Goal: Task Accomplishment & Management: Manage account settings

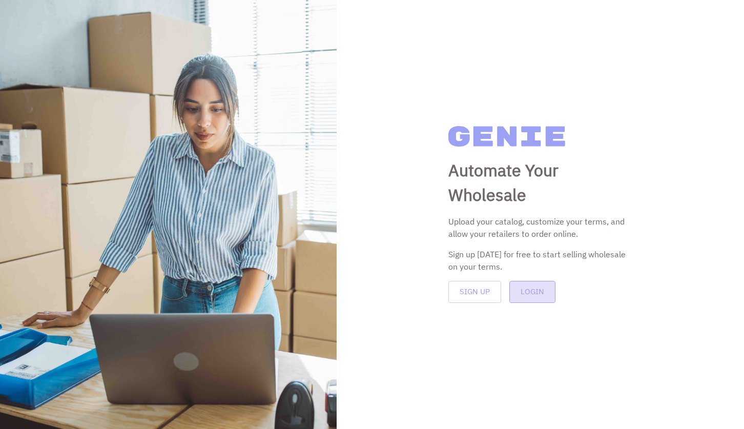
click at [549, 294] on button "Login" at bounding box center [533, 292] width 46 height 22
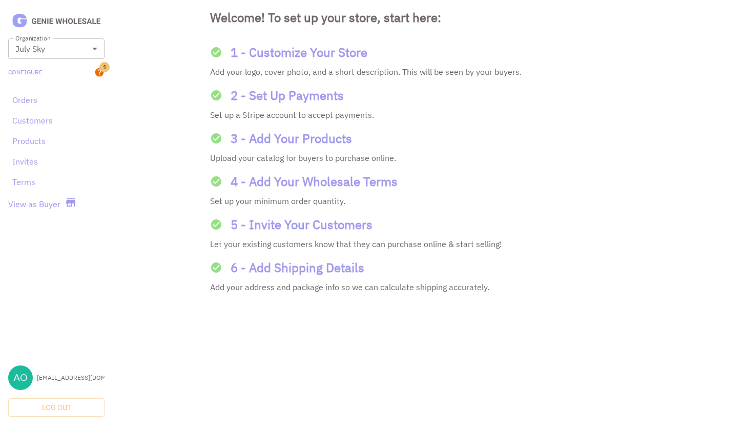
click at [22, 152] on div "Invites" at bounding box center [56, 161] width 96 height 21
click at [22, 160] on link "Invites" at bounding box center [56, 161] width 88 height 12
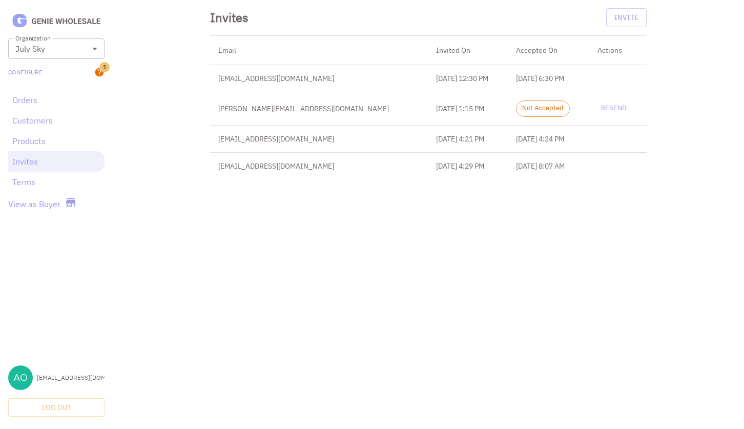
click at [612, 108] on button "Resend" at bounding box center [614, 108] width 33 height 16
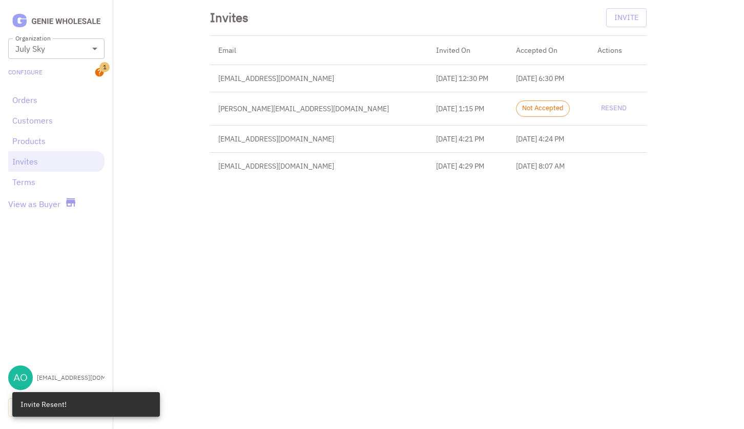
click at [10, 104] on div "Orders" at bounding box center [56, 100] width 96 height 21
click at [21, 104] on link "Orders" at bounding box center [56, 100] width 88 height 12
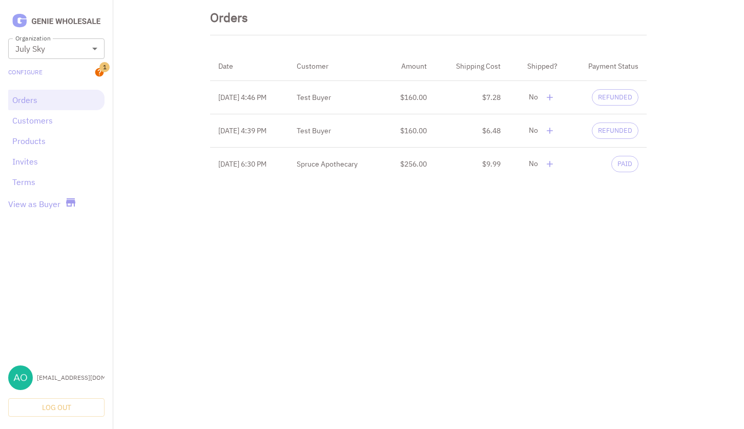
click at [278, 189] on html "**********" at bounding box center [372, 94] width 744 height 189
